Goal: Browse casually

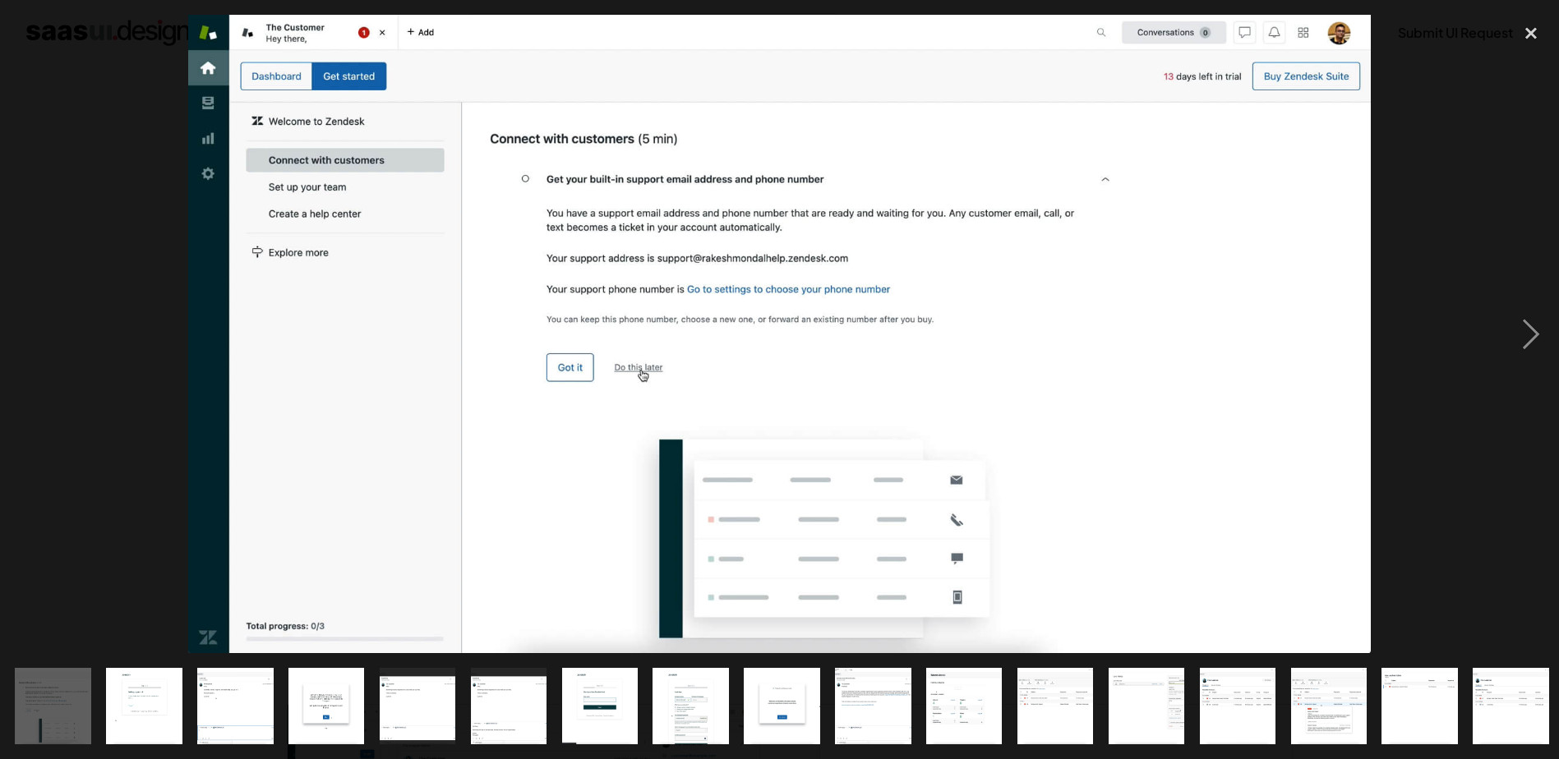
scroll to position [274, 0]
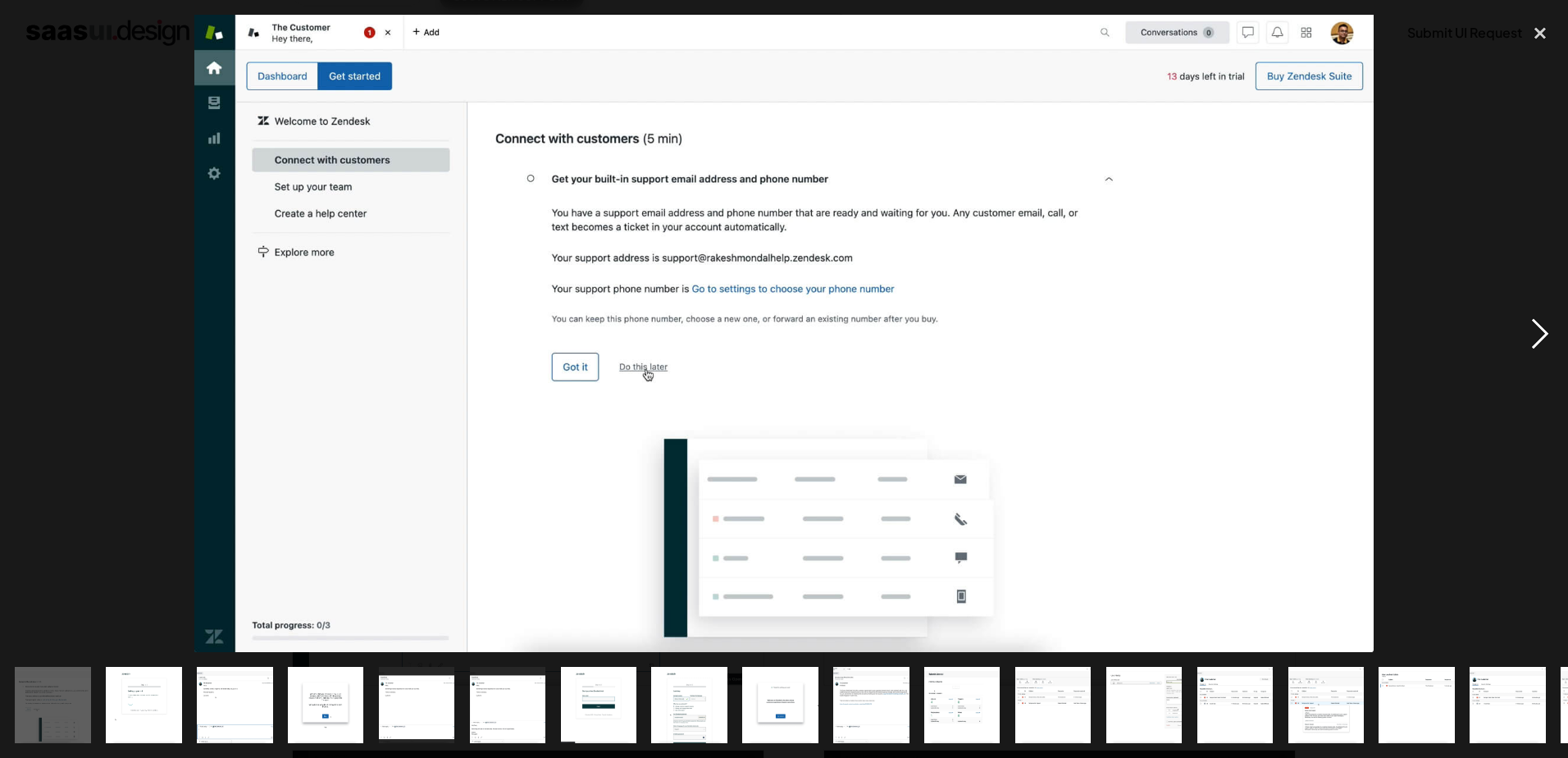
click at [1536, 333] on div "next image" at bounding box center [1540, 334] width 56 height 637
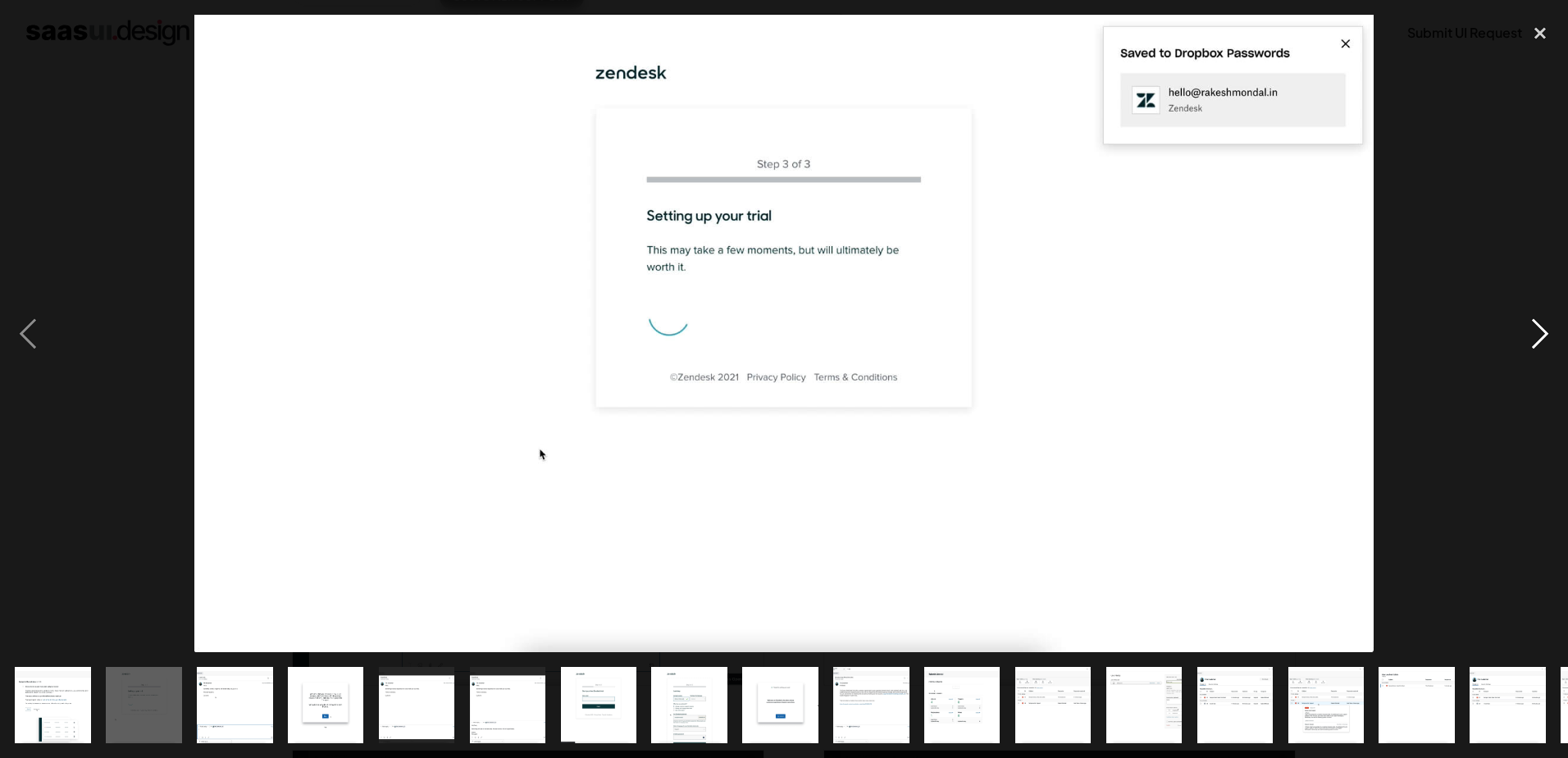
click at [1533, 333] on div "next image" at bounding box center [1540, 334] width 56 height 637
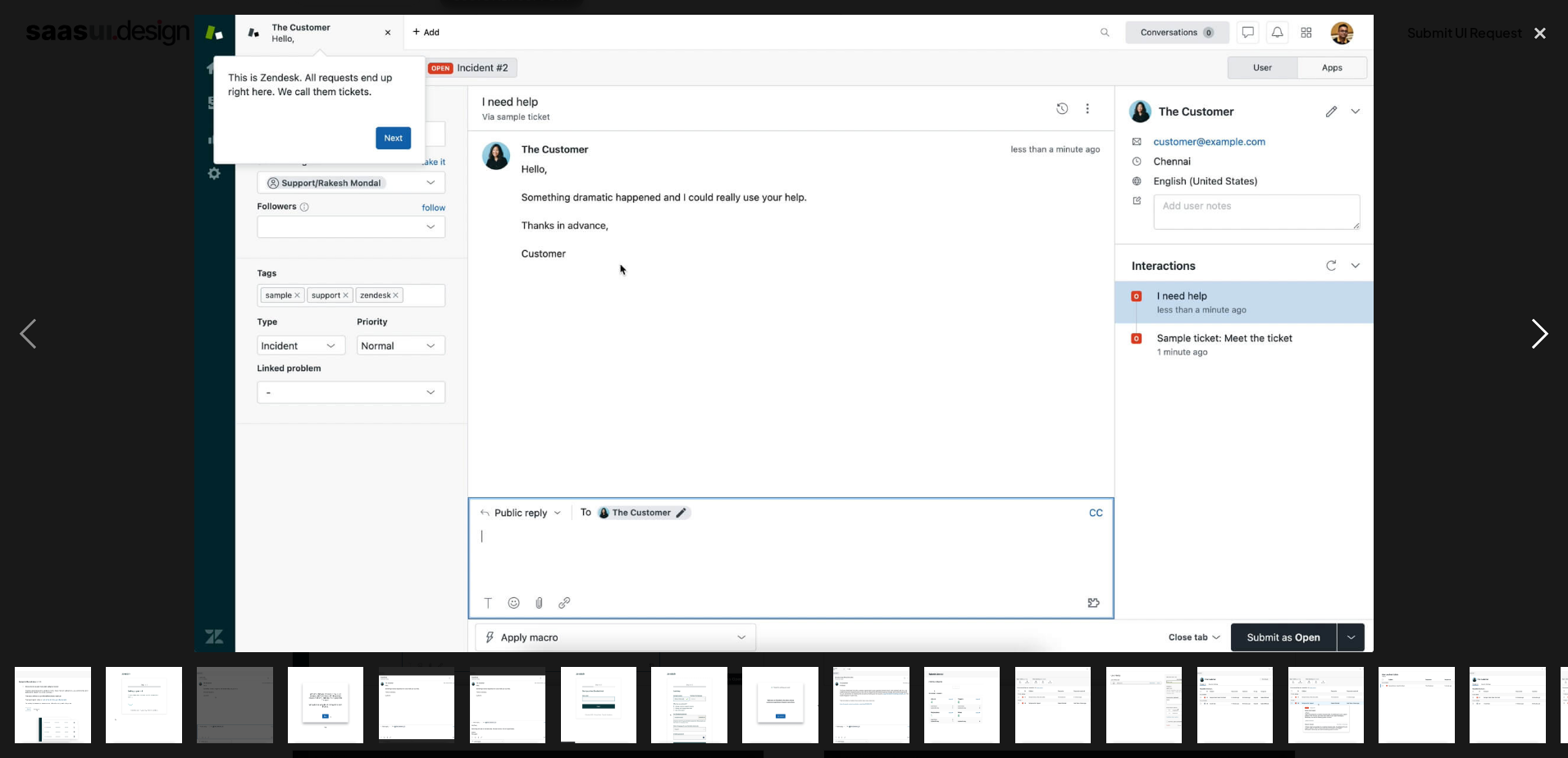
click at [1526, 333] on div "next image" at bounding box center [1540, 334] width 56 height 637
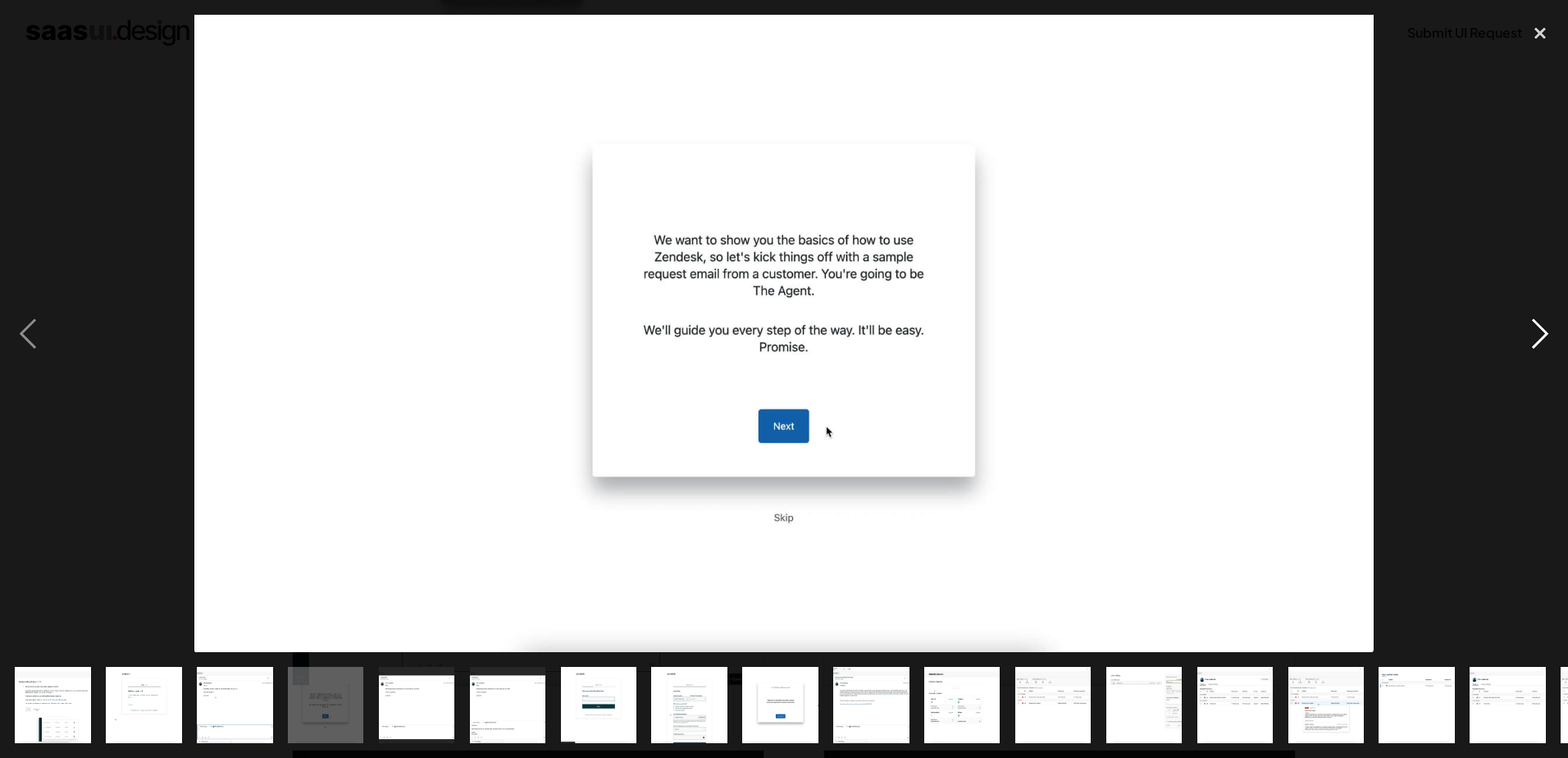
click at [1526, 333] on div "next image" at bounding box center [1540, 334] width 56 height 637
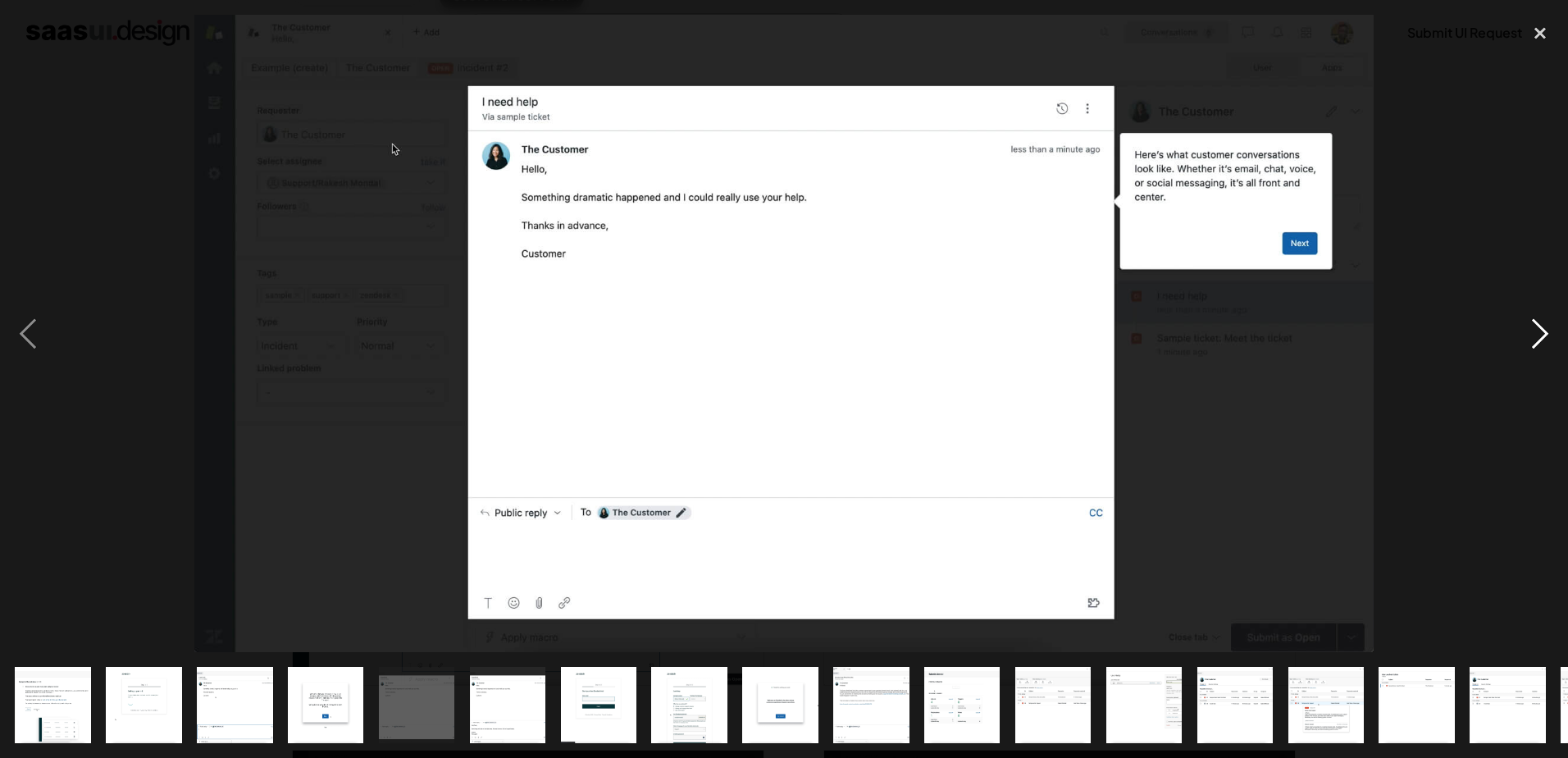
click at [1526, 332] on div "next image" at bounding box center [1540, 334] width 56 height 637
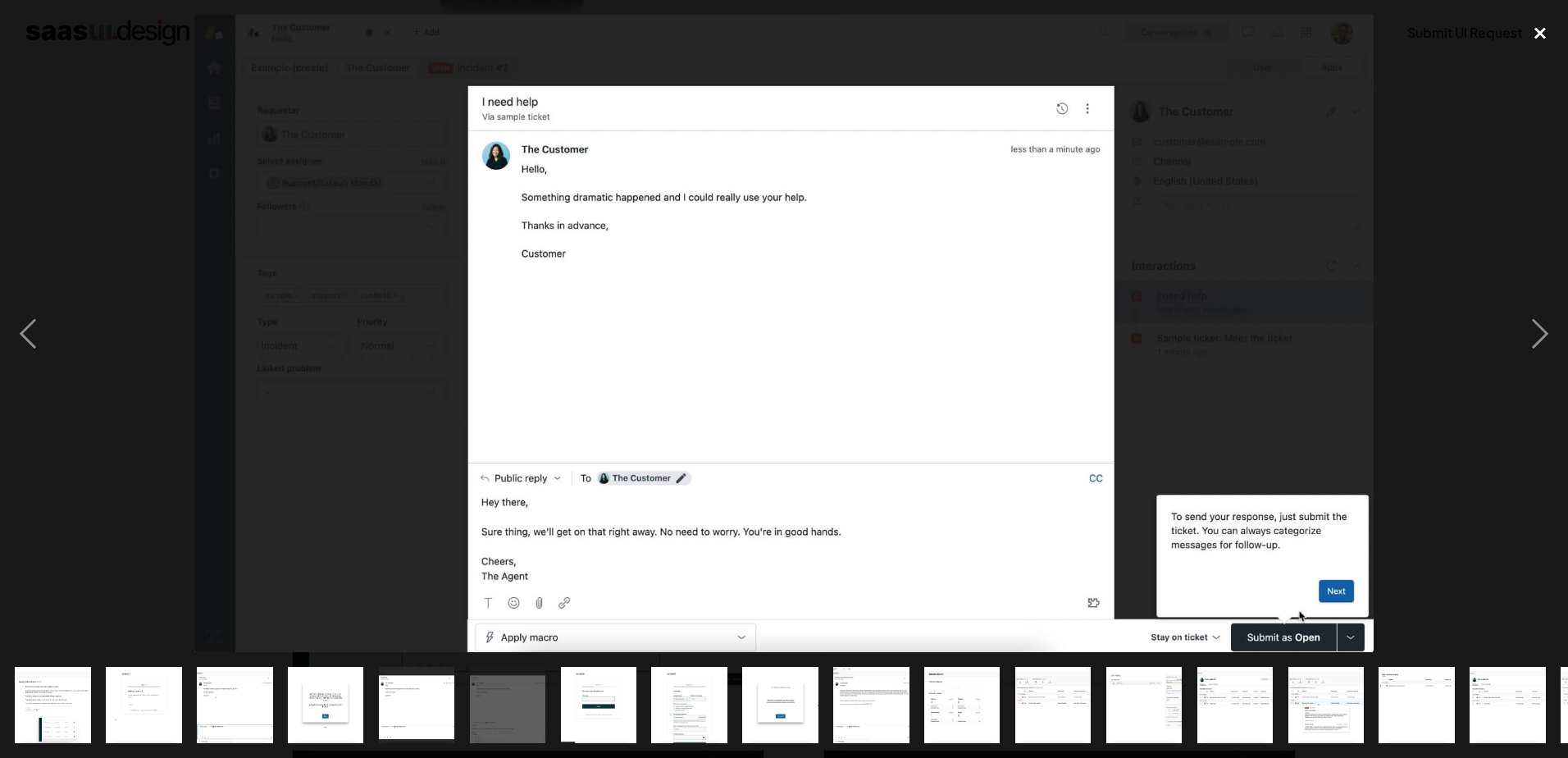
click at [1543, 25] on div "close lightbox" at bounding box center [1540, 33] width 56 height 36
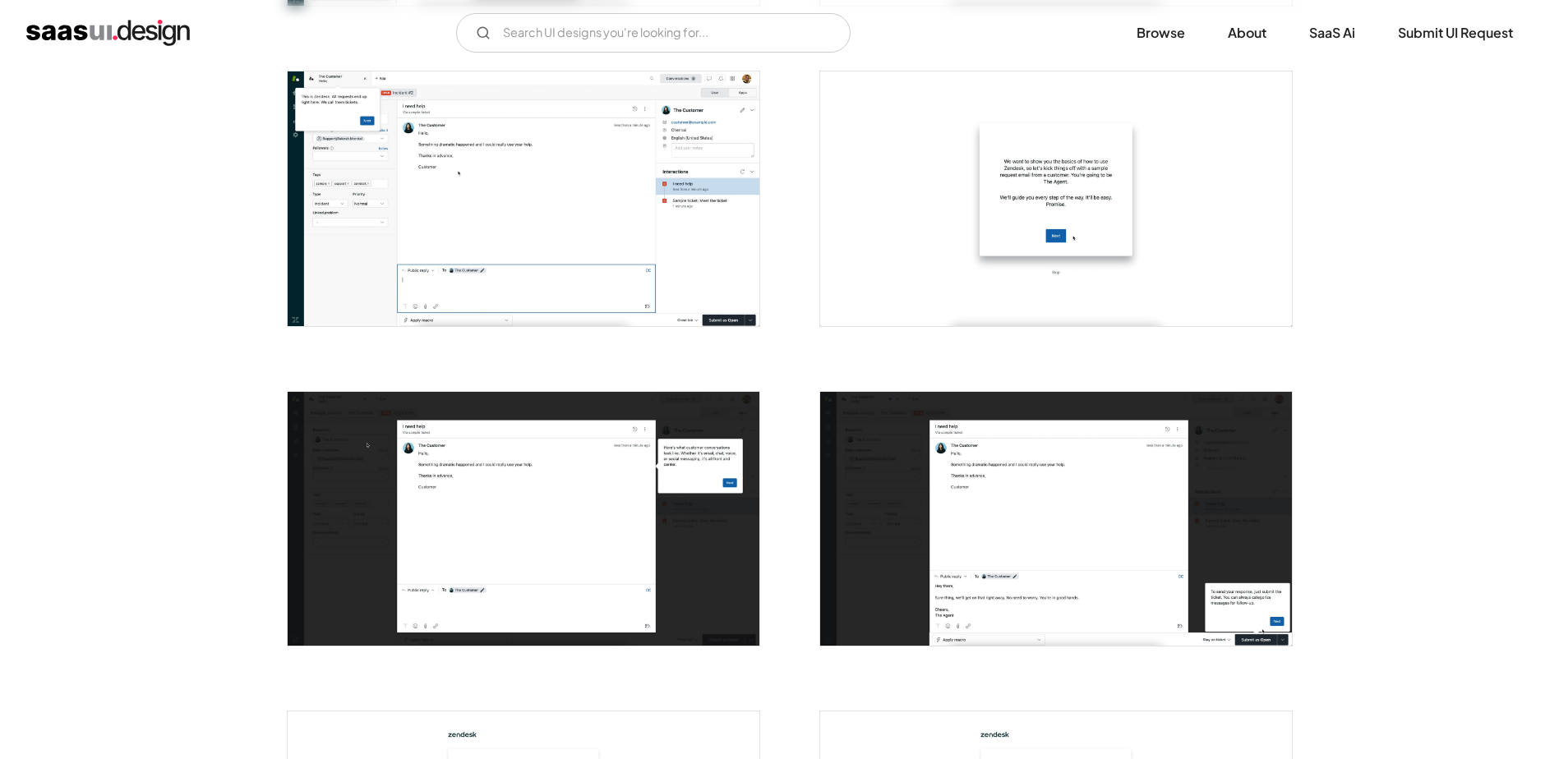
scroll to position [822, 0]
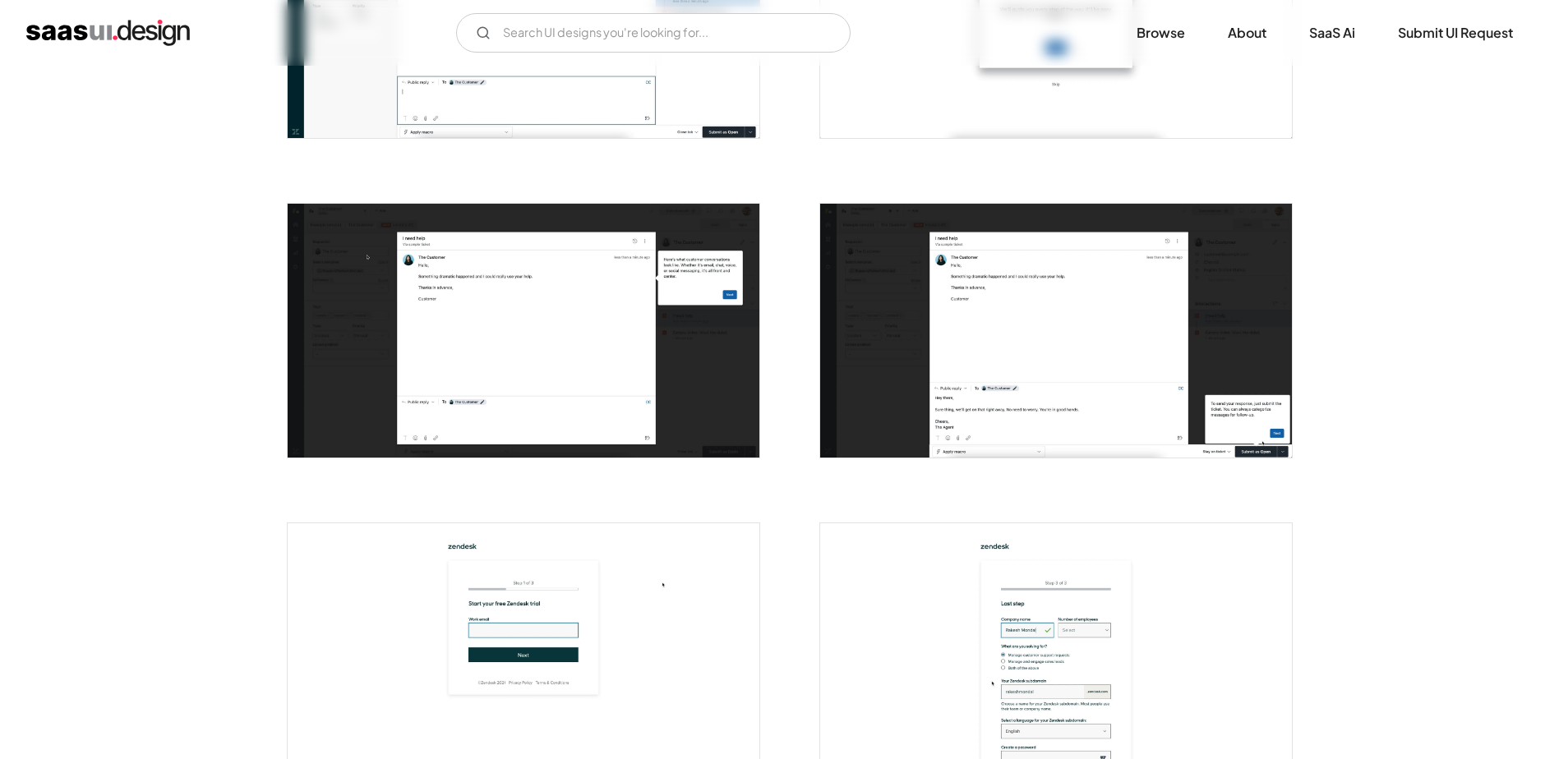
click at [583, 376] on img "open lightbox" at bounding box center [524, 331] width 472 height 255
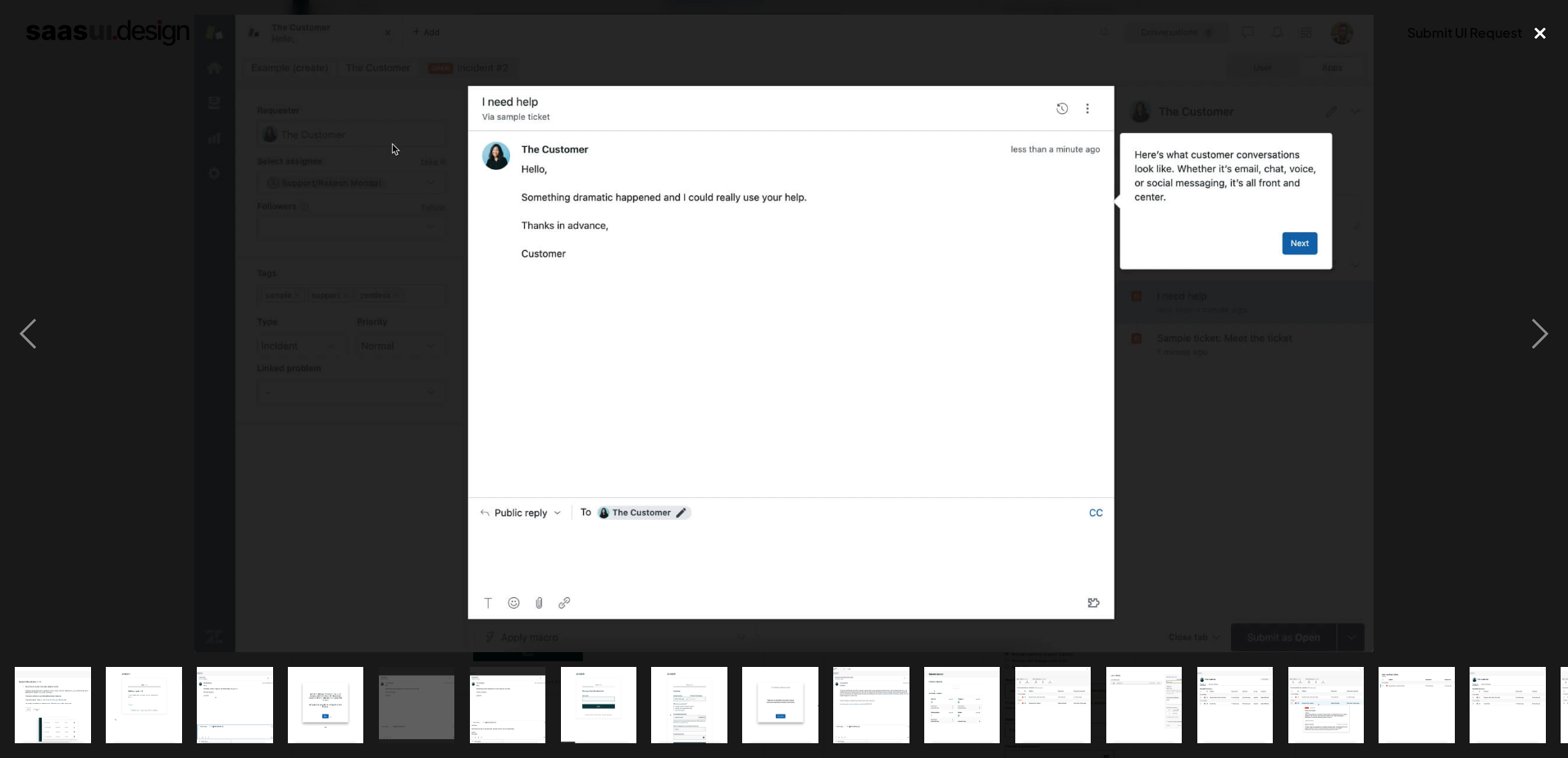
click at [1538, 35] on div "close lightbox" at bounding box center [1540, 33] width 56 height 36
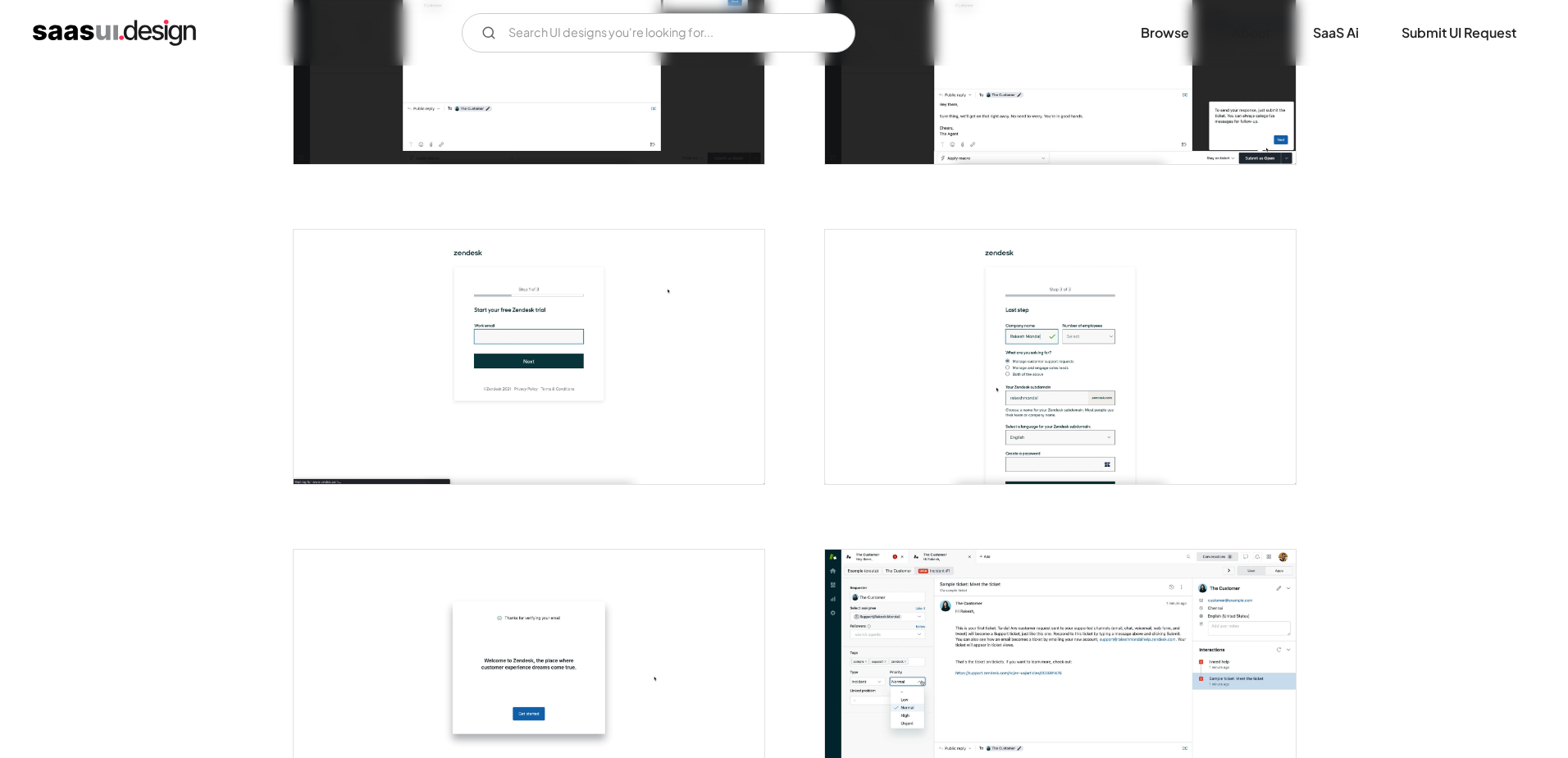
scroll to position [1368, 0]
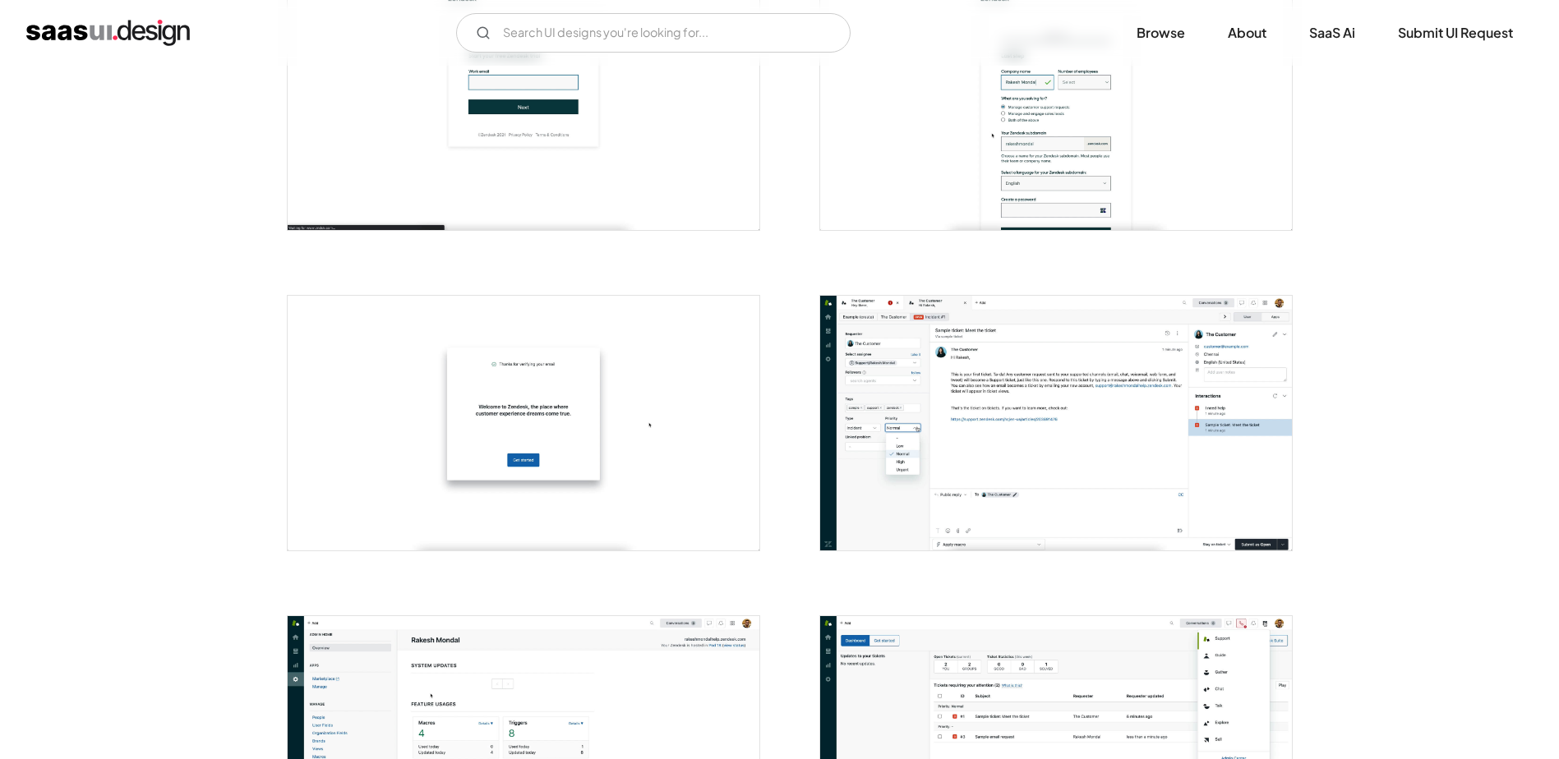
click at [1081, 155] on img "open lightbox" at bounding box center [1056, 102] width 472 height 255
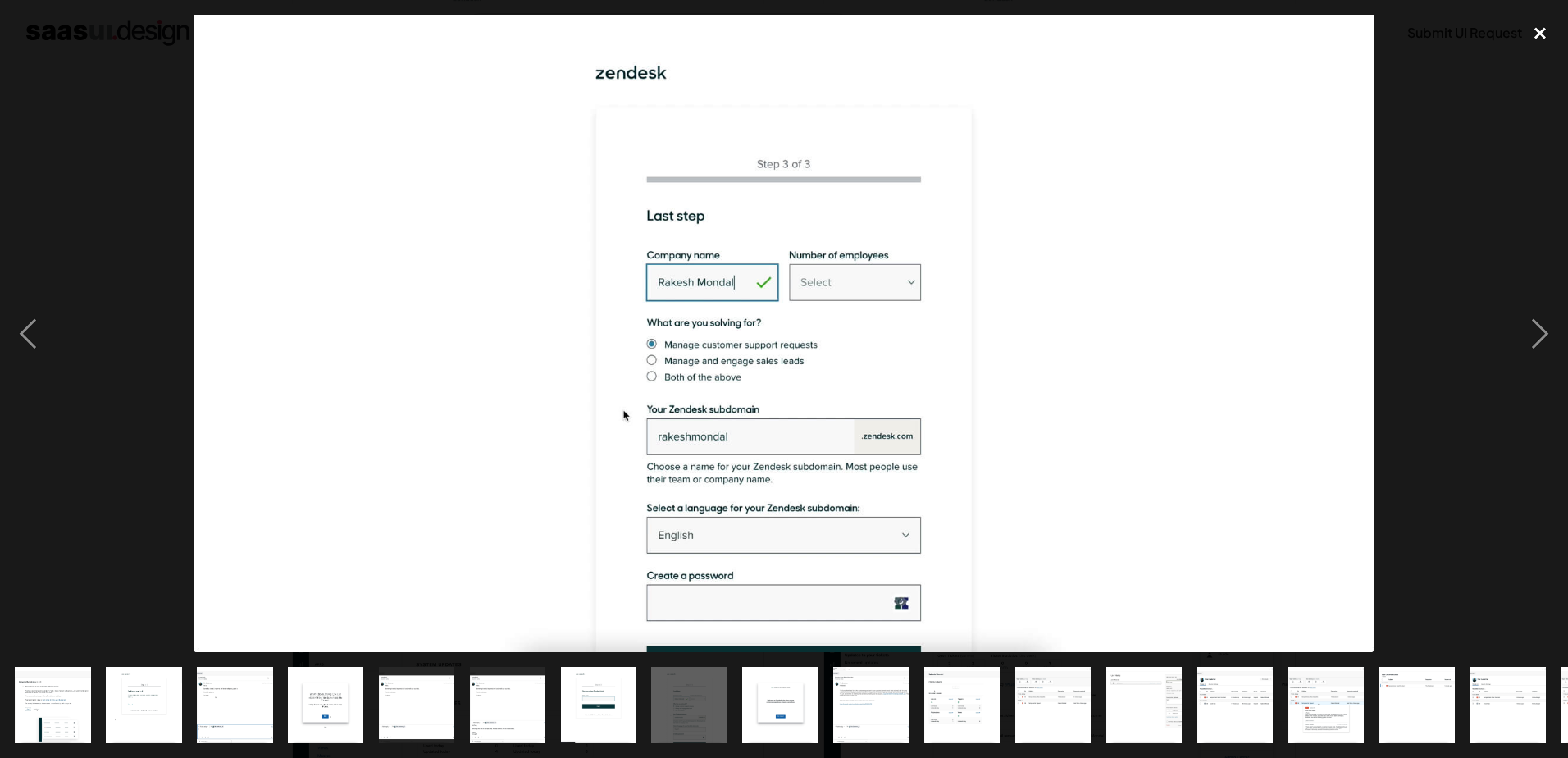
click at [1540, 34] on div "close lightbox" at bounding box center [1540, 33] width 56 height 36
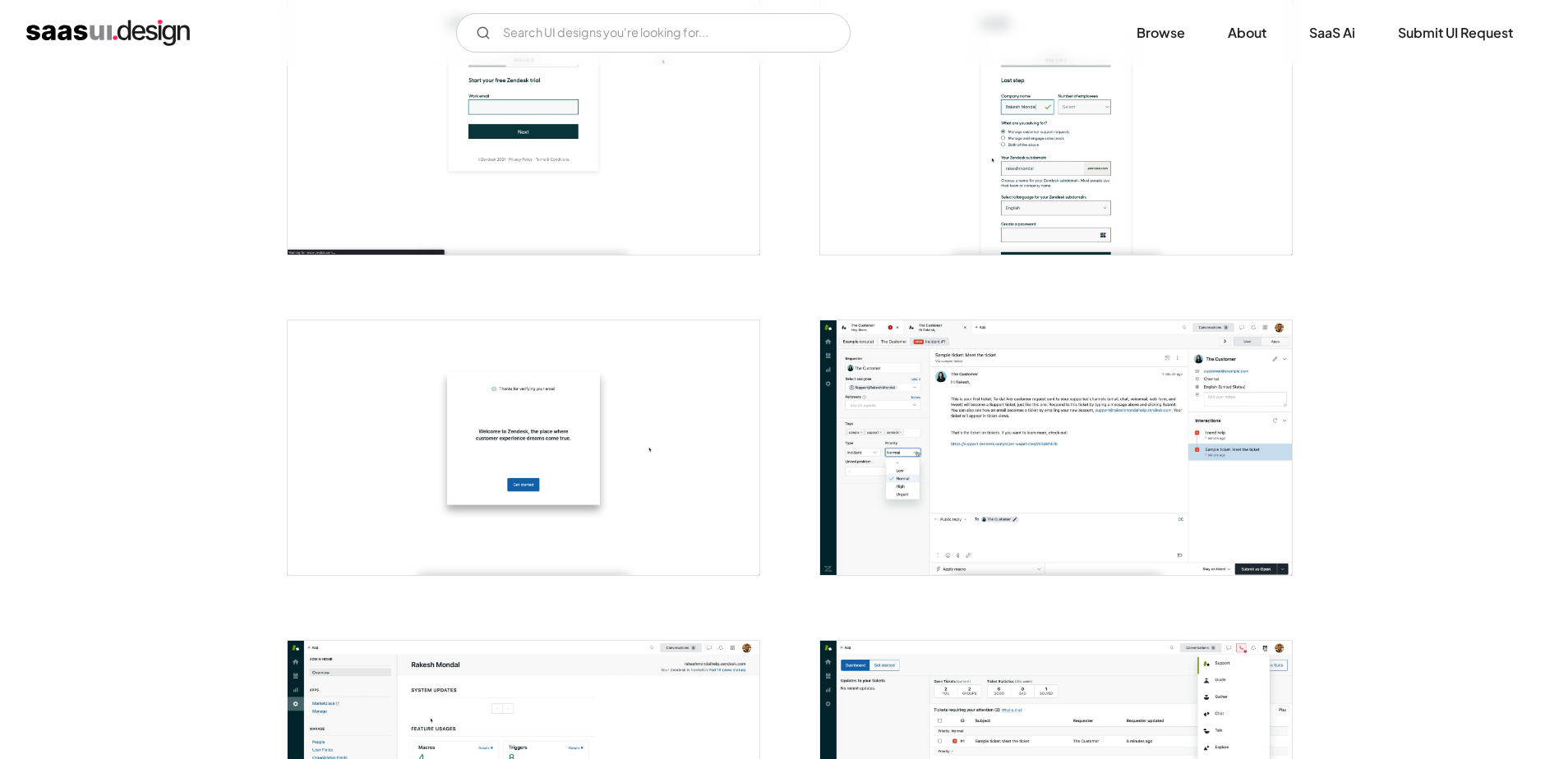
scroll to position [1619, 0]
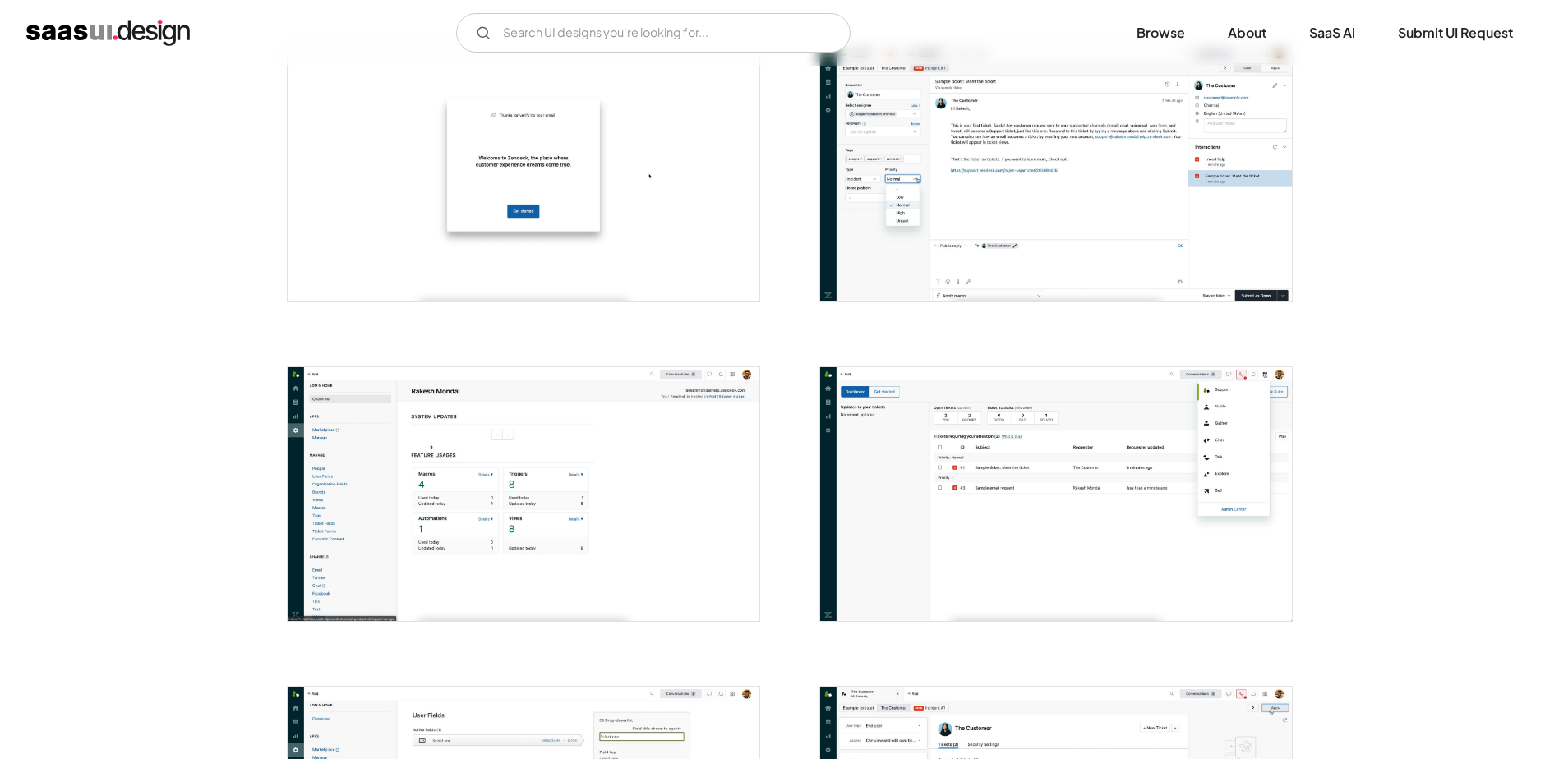
click at [624, 506] on img "open lightbox" at bounding box center [524, 494] width 472 height 255
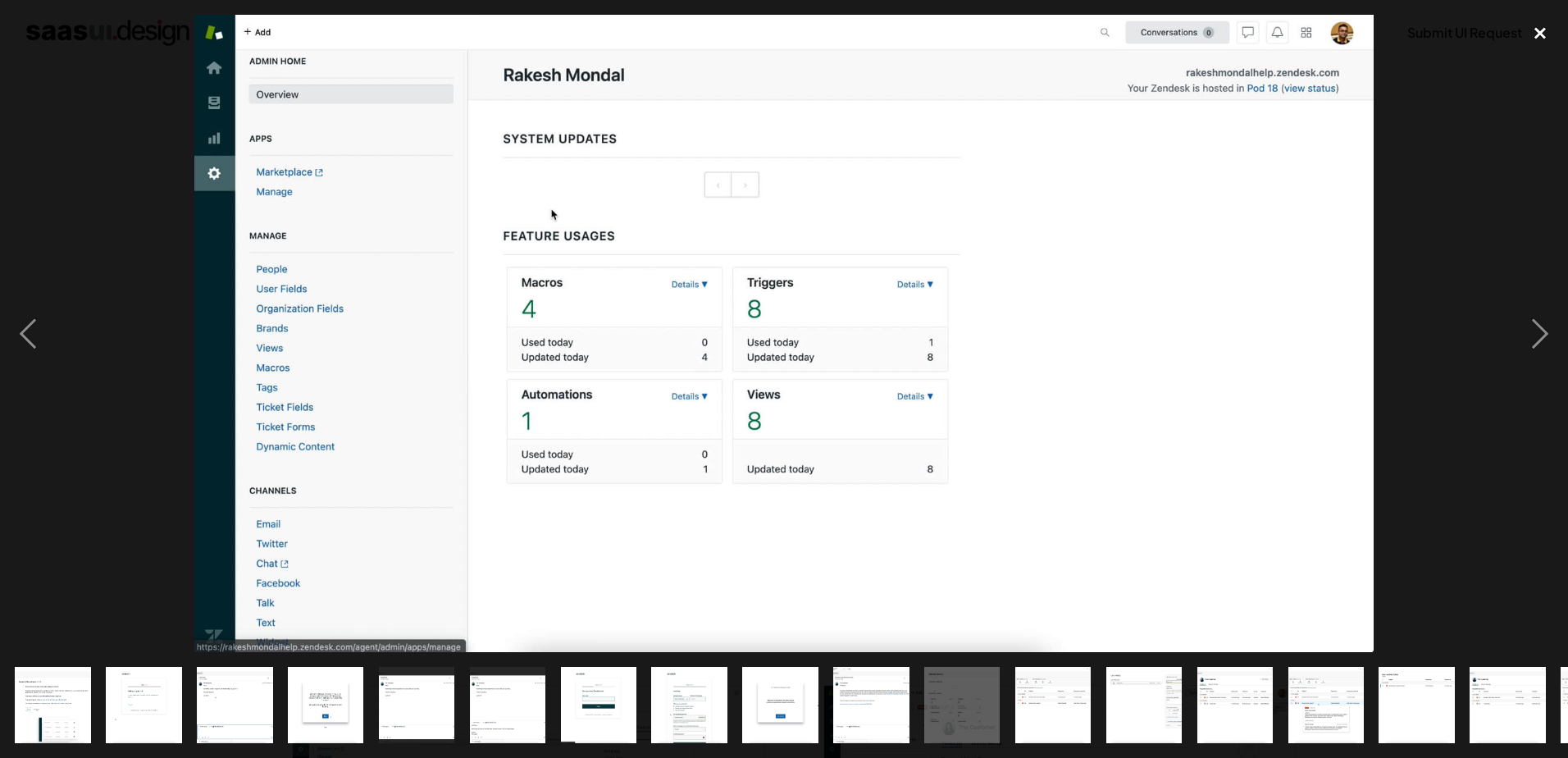
click at [1538, 25] on div "close lightbox" at bounding box center [1540, 33] width 56 height 36
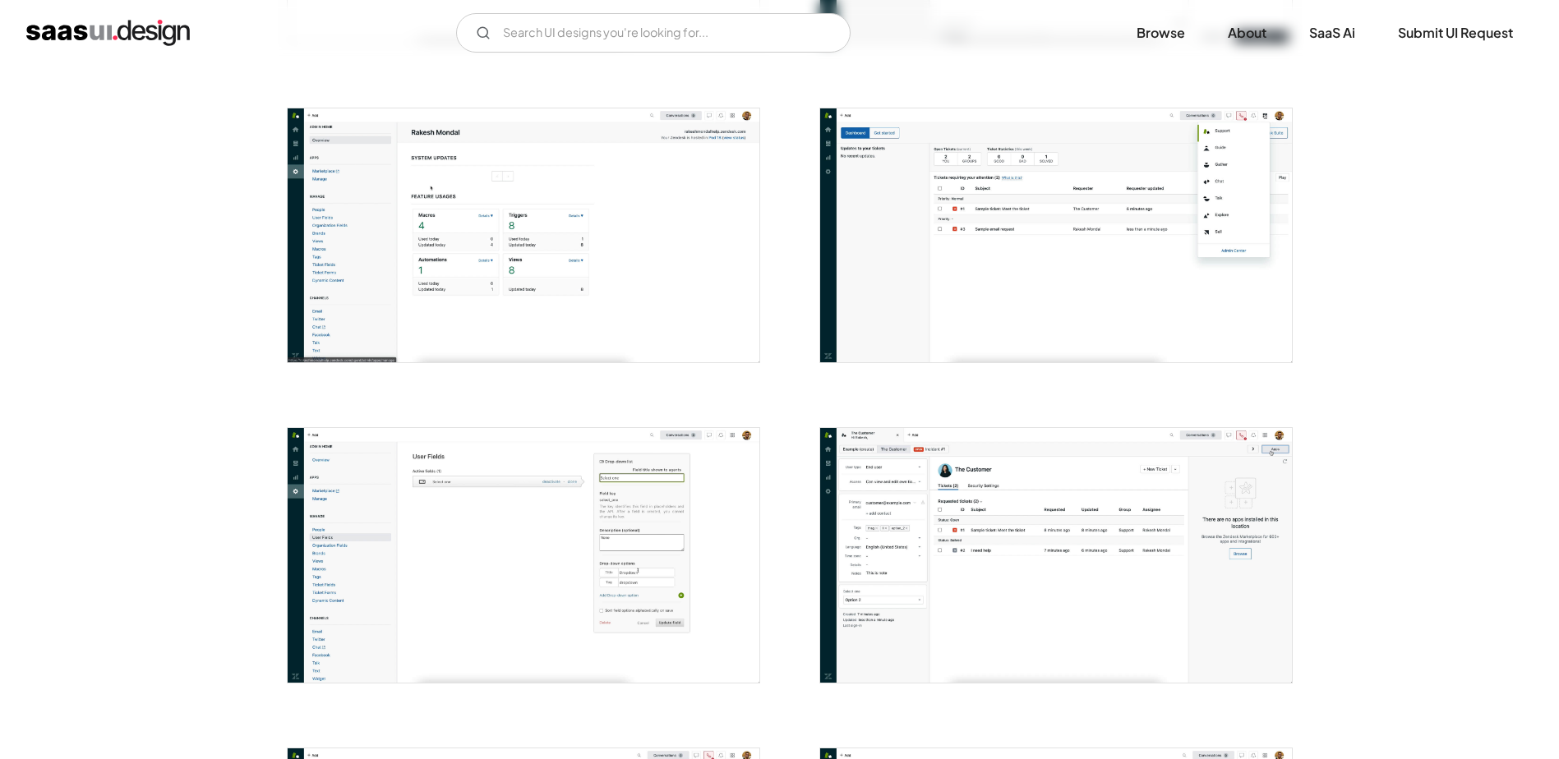
scroll to position [1893, 0]
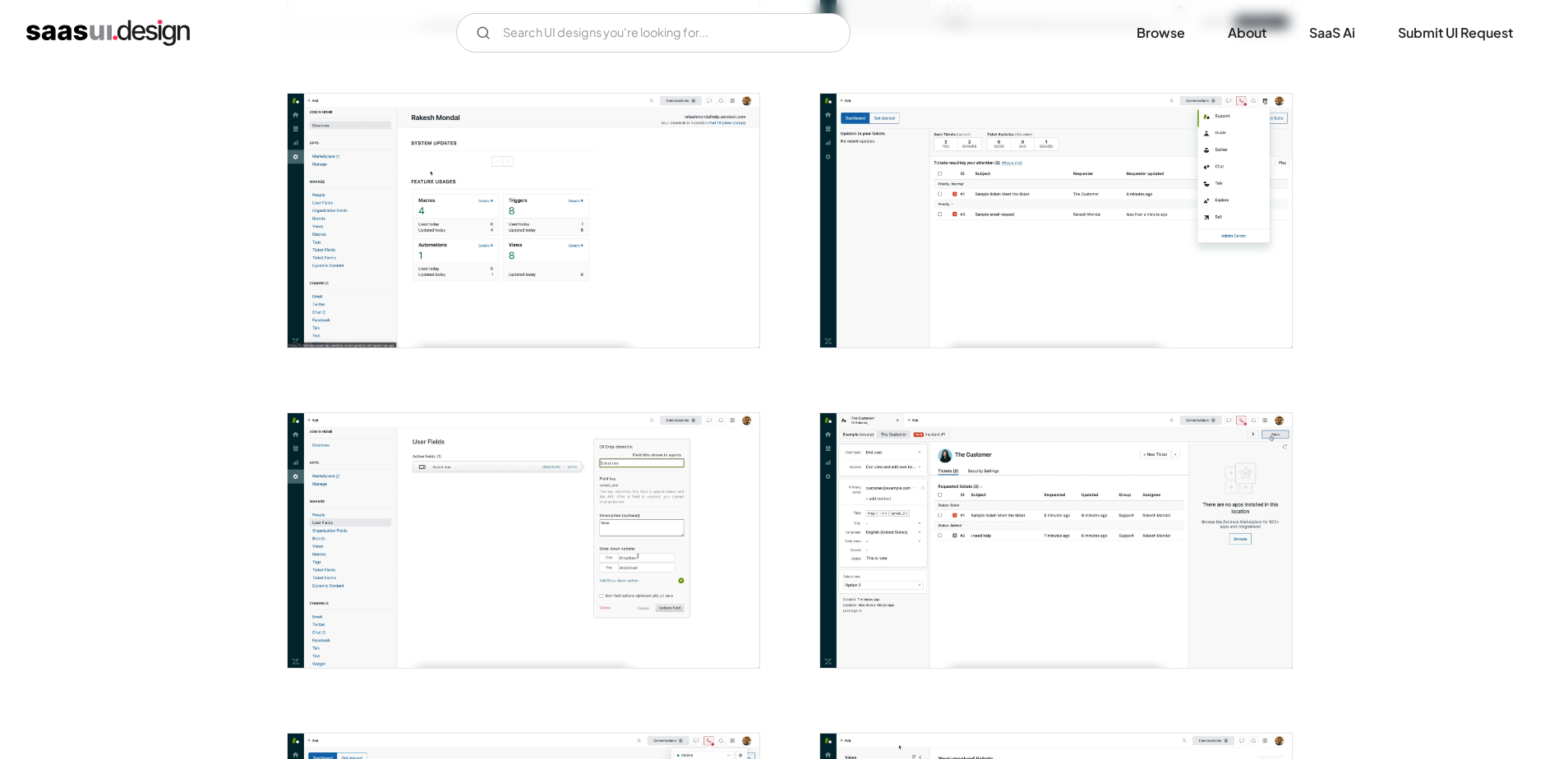
click at [1042, 513] on img "open lightbox" at bounding box center [1056, 540] width 472 height 255
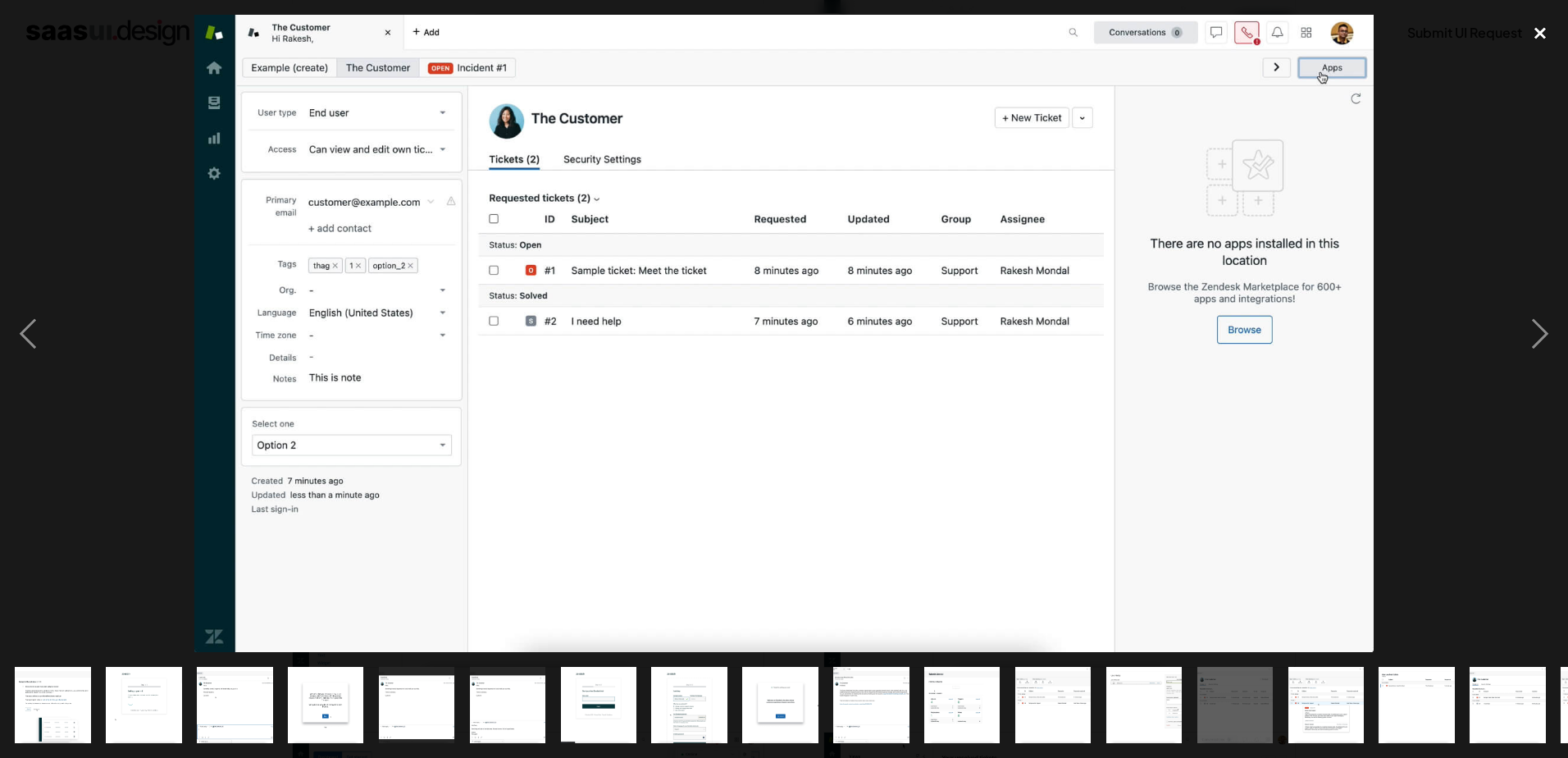
click at [1548, 35] on div "close lightbox" at bounding box center [1540, 33] width 56 height 36
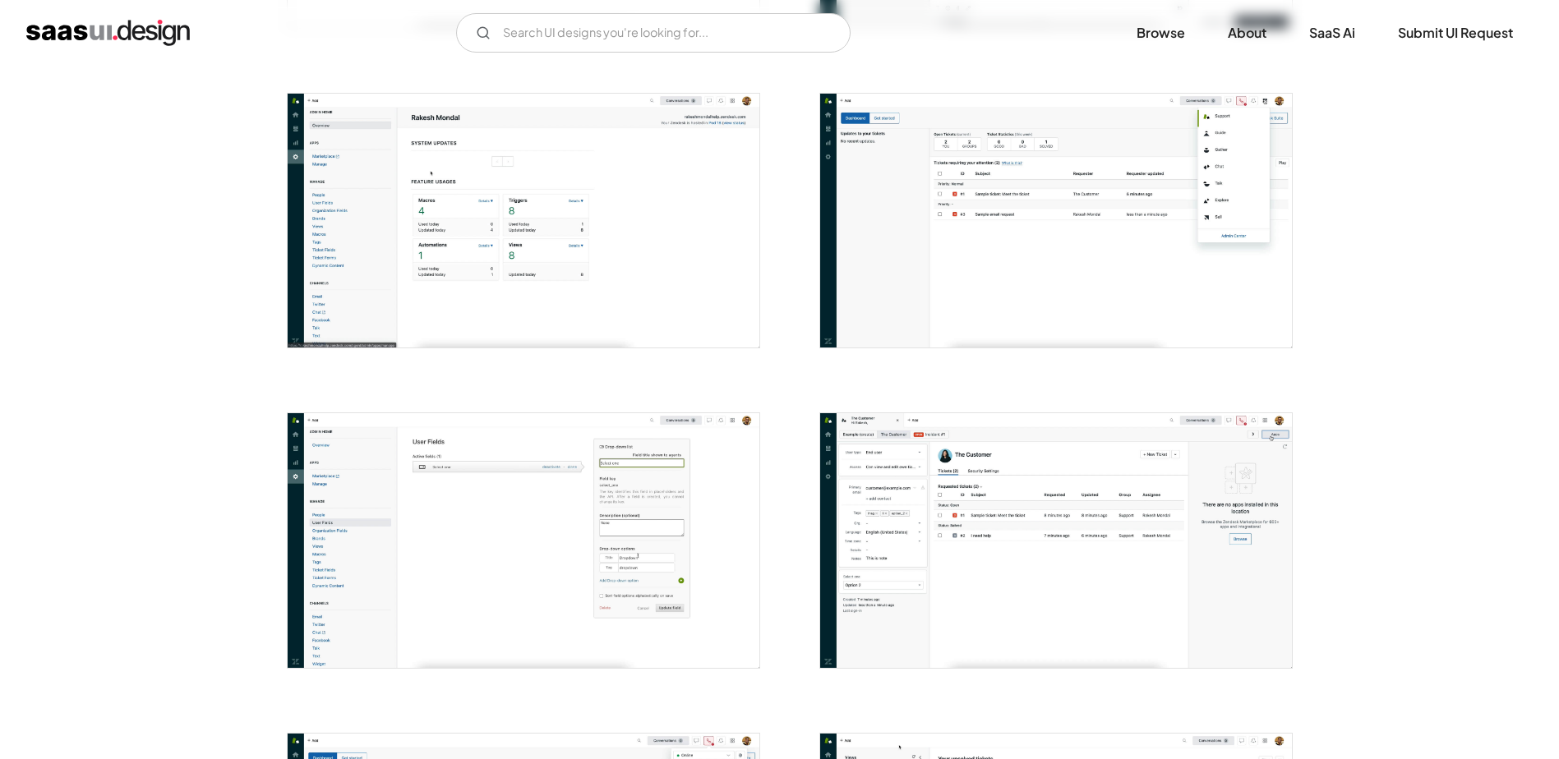
click at [677, 466] on img "open lightbox" at bounding box center [524, 540] width 472 height 255
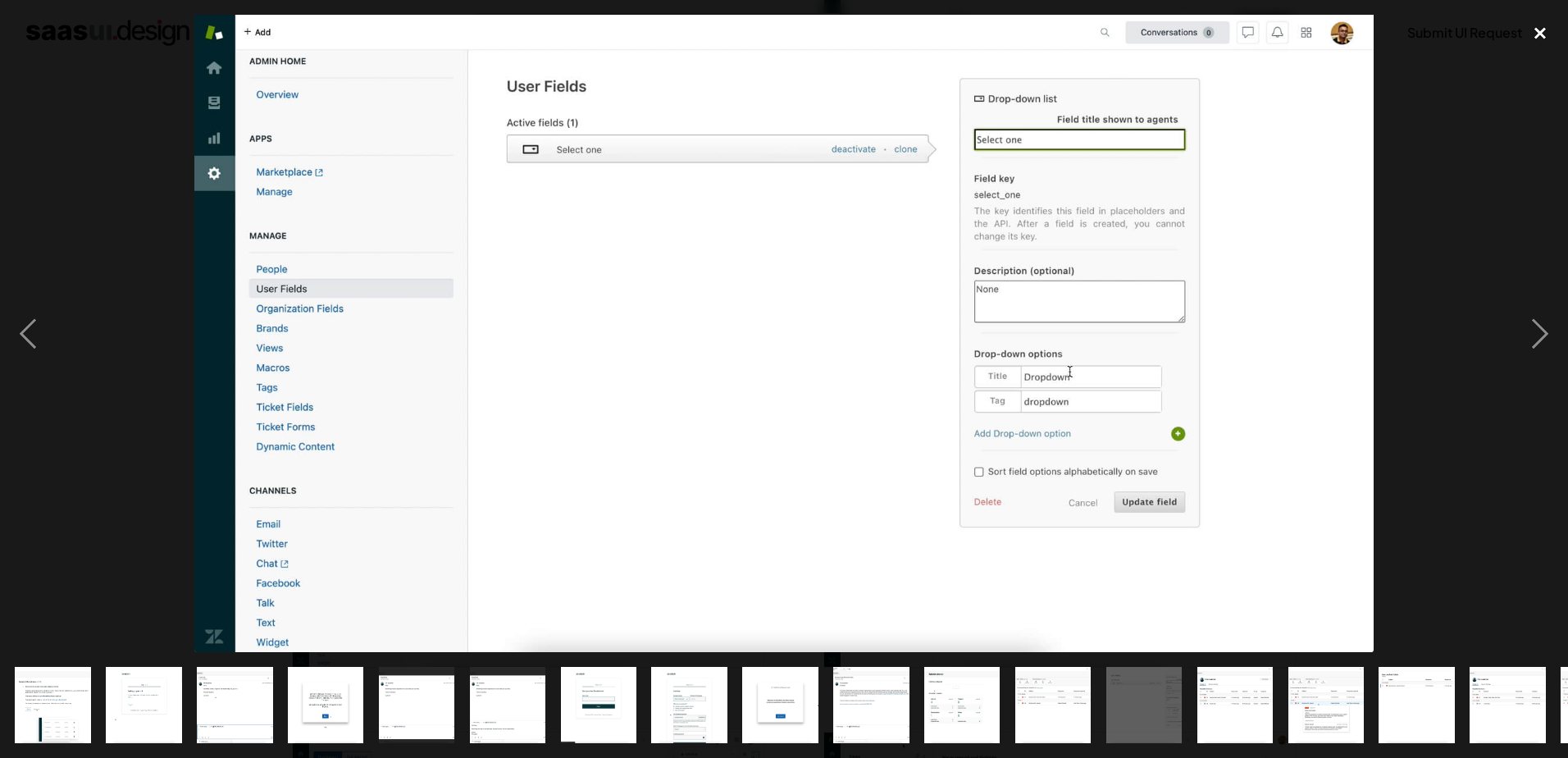
click at [1555, 22] on div "close lightbox" at bounding box center [1540, 33] width 56 height 36
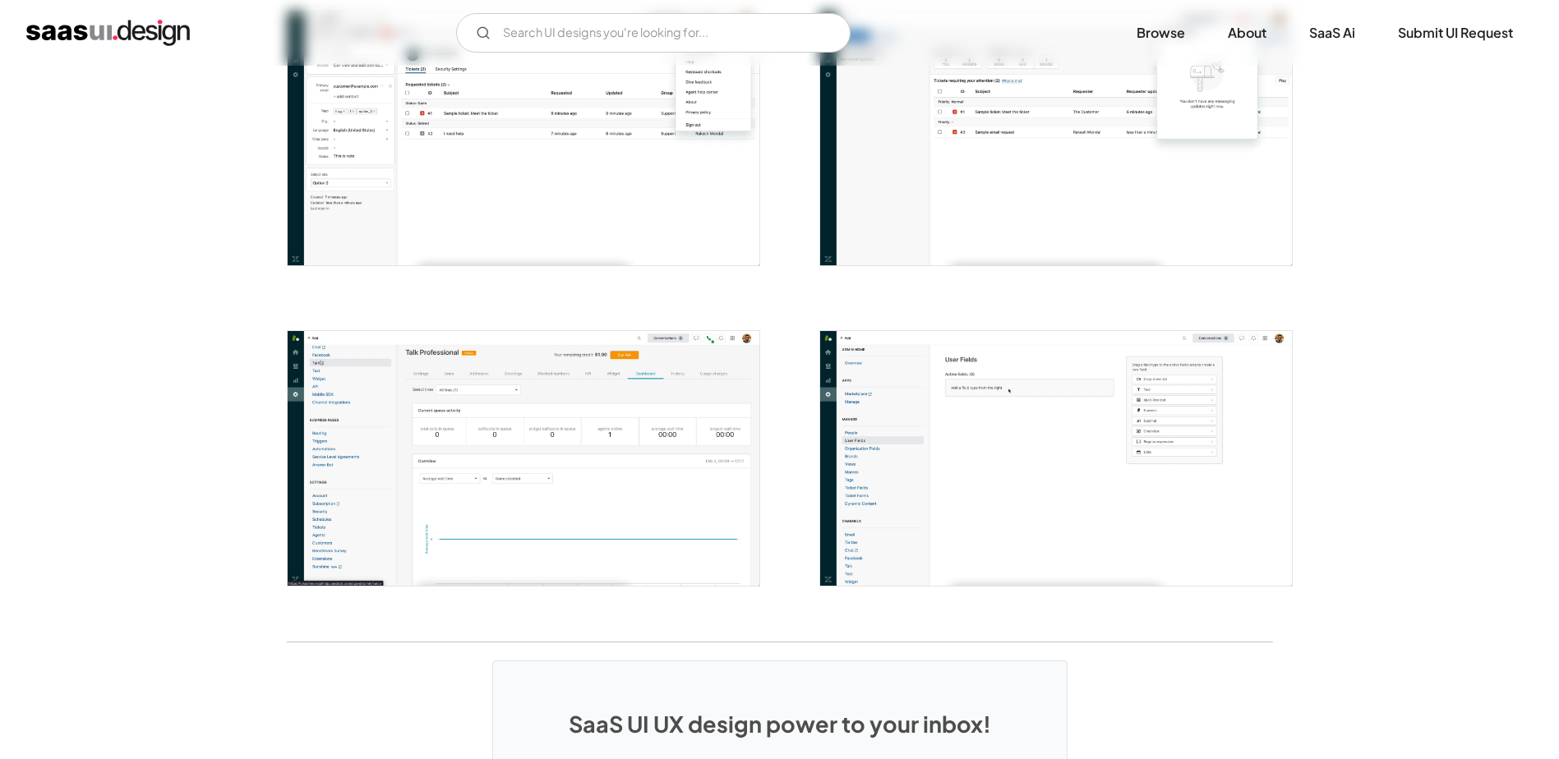
scroll to position [2989, 0]
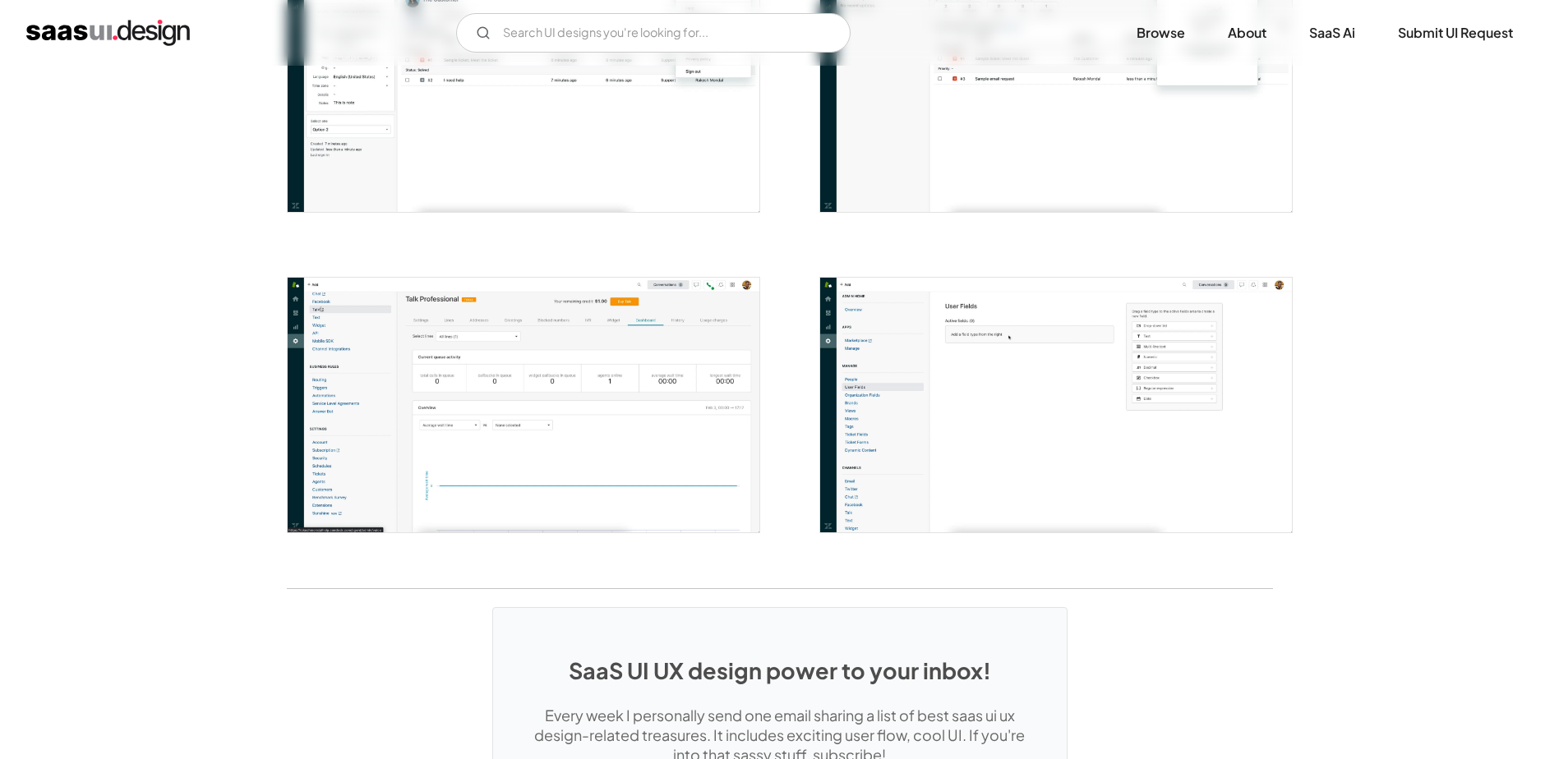
click at [1133, 406] on img "open lightbox" at bounding box center [1056, 405] width 472 height 255
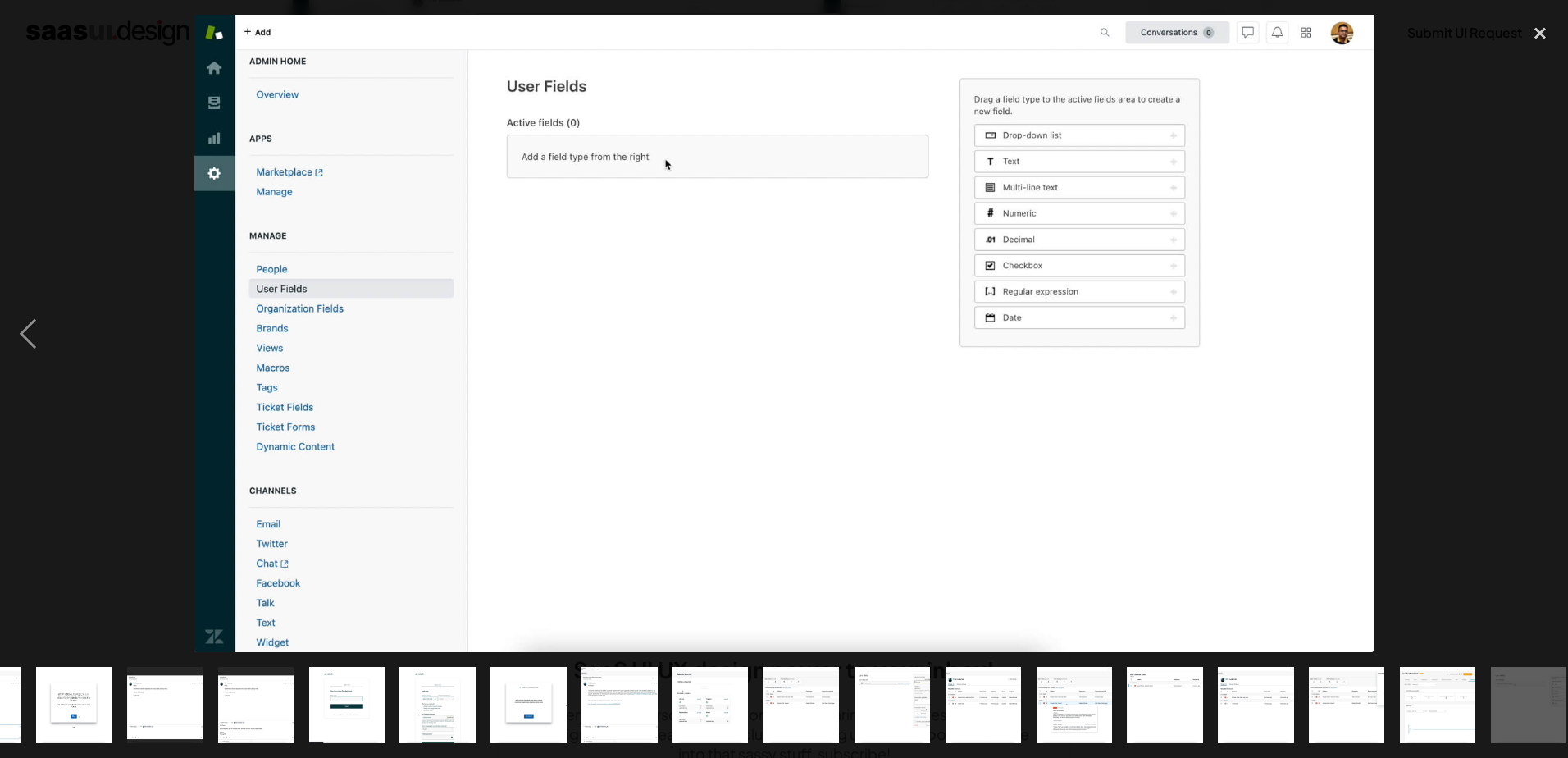
scroll to position [0, 265]
